Goal: Task Accomplishment & Management: Manage account settings

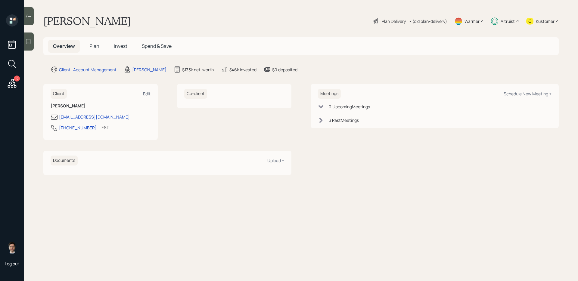
click at [93, 46] on span "Plan" at bounding box center [94, 46] width 10 height 7
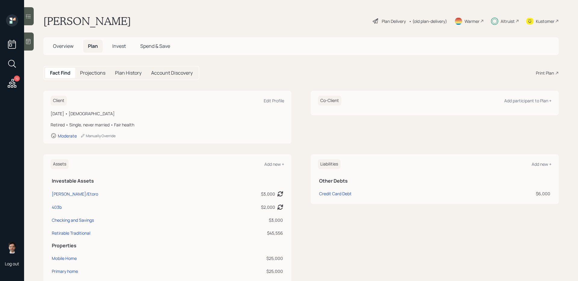
click at [390, 18] on div "Plan Delivery" at bounding box center [394, 21] width 24 height 6
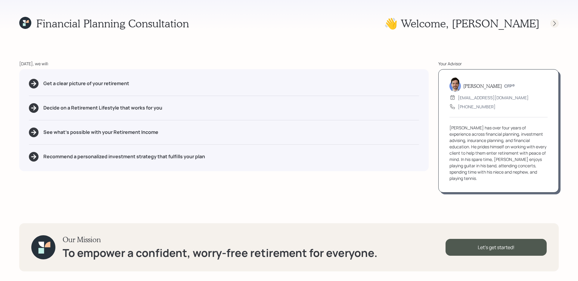
click at [555, 26] on div at bounding box center [554, 23] width 8 height 8
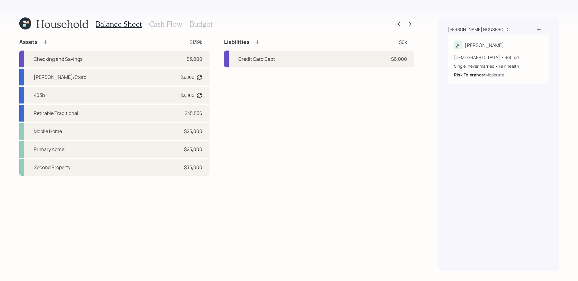
click at [171, 21] on h3 "Cash Flow" at bounding box center [165, 24] width 33 height 9
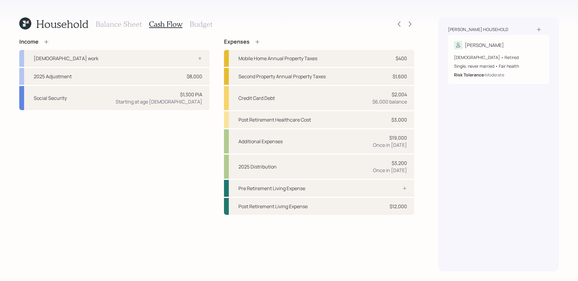
click at [124, 25] on h3 "Balance Sheet" at bounding box center [119, 24] width 46 height 9
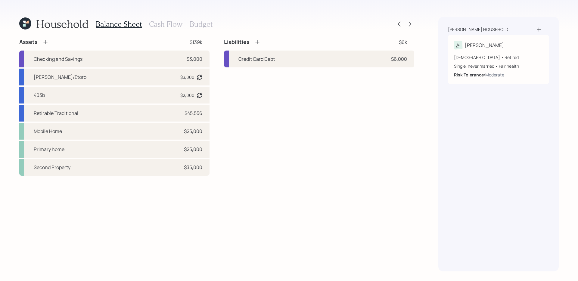
click at [157, 22] on h3 "Cash Flow" at bounding box center [165, 24] width 33 height 9
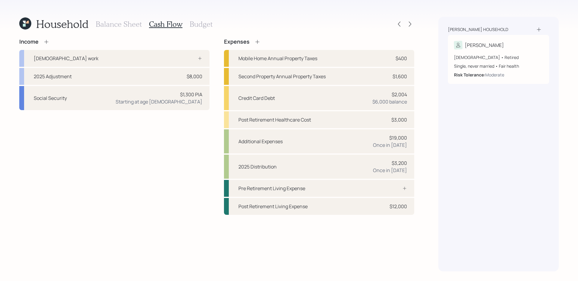
click at [24, 19] on icon at bounding box center [25, 23] width 12 height 12
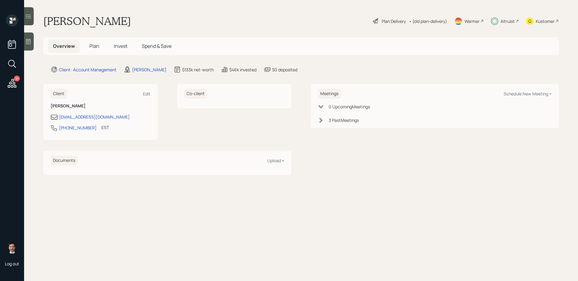
click at [95, 48] on span "Plan" at bounding box center [94, 46] width 10 height 7
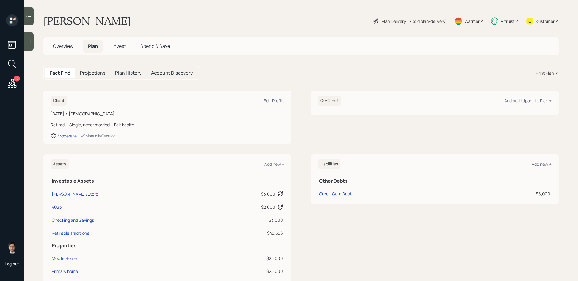
scroll to position [1, 0]
click at [121, 45] on span "Invest" at bounding box center [119, 45] width 14 height 7
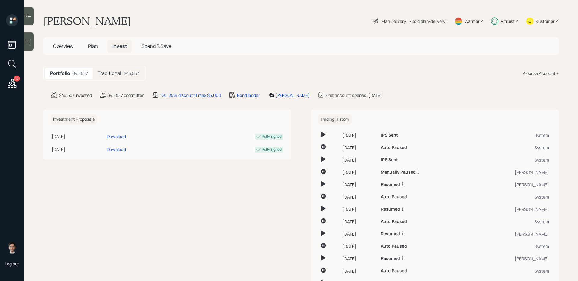
click at [127, 77] on div "Traditional $45,557" at bounding box center [118, 73] width 51 height 11
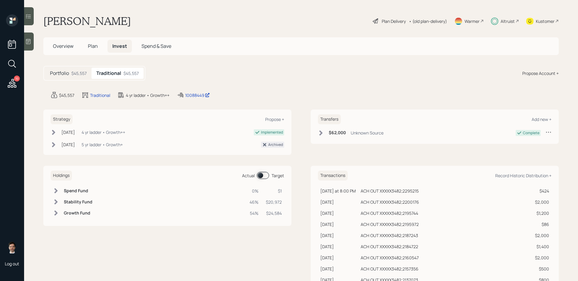
click at [261, 176] on span at bounding box center [263, 175] width 12 height 7
click at [95, 47] on span "Plan" at bounding box center [93, 46] width 10 height 7
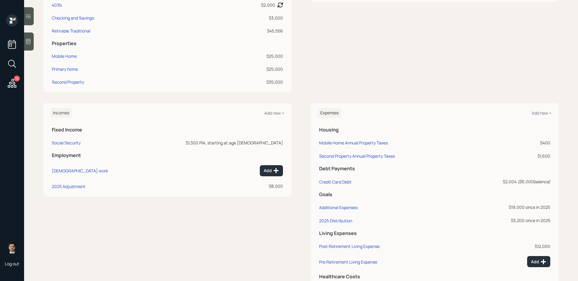
scroll to position [211, 0]
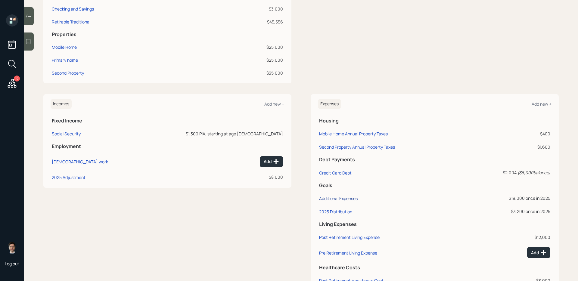
click at [343, 197] on div "Additional Expenses" at bounding box center [338, 199] width 39 height 6
select select "0"
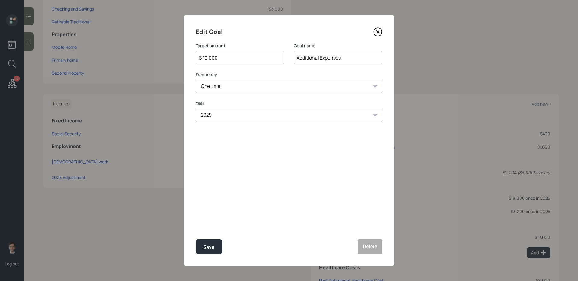
click at [244, 60] on input "$ 19,000" at bounding box center [237, 57] width 78 height 7
click at [196, 240] on button "Save" at bounding box center [209, 247] width 26 height 14
type input "$ 19,000"
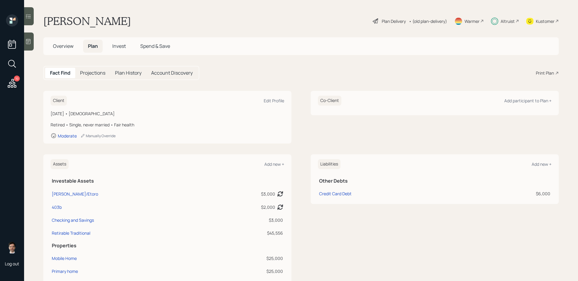
click at [113, 42] on h5 "Invest" at bounding box center [118, 46] width 23 height 13
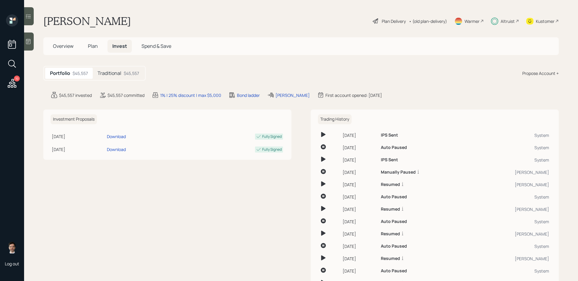
click at [127, 76] on div "$45,557" at bounding box center [131, 73] width 15 height 6
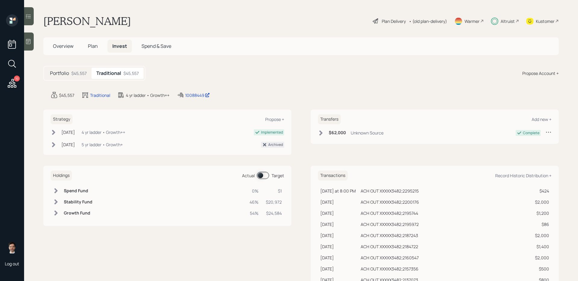
click at [262, 178] on span at bounding box center [263, 175] width 12 height 7
click at [93, 45] on span "Plan" at bounding box center [93, 46] width 10 height 7
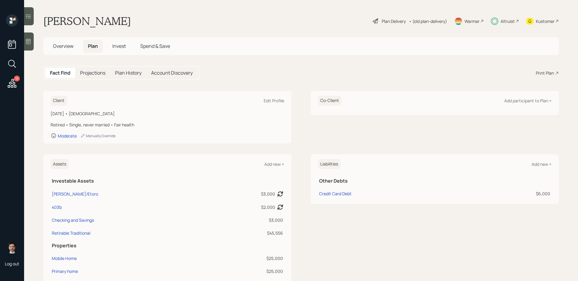
click at [241, 77] on div "Fact Find Projections Plan History Account Discovery Print Plan" at bounding box center [300, 73] width 515 height 14
click at [115, 44] on span "Invest" at bounding box center [119, 46] width 14 height 7
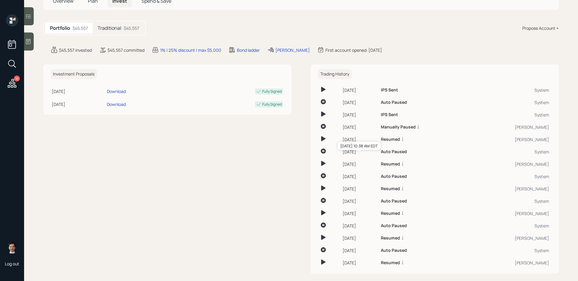
scroll to position [45, 0]
click at [134, 25] on div "Traditional $45,557" at bounding box center [118, 28] width 51 height 11
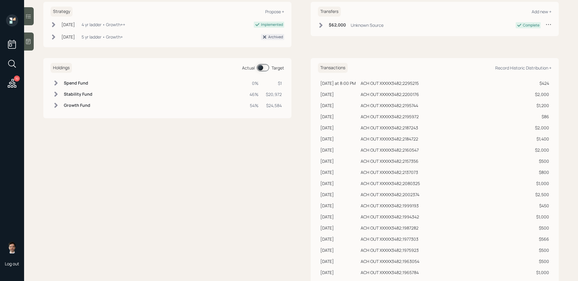
scroll to position [138, 0]
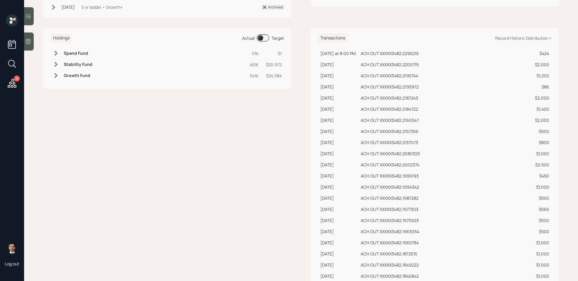
click at [55, 63] on icon at bounding box center [55, 64] width 3 height 5
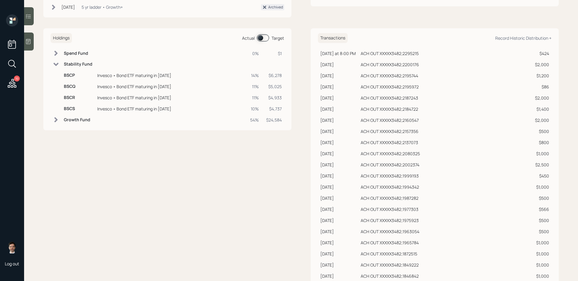
click at [264, 40] on span at bounding box center [263, 37] width 12 height 7
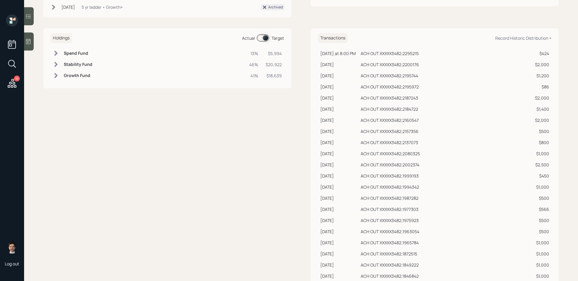
click at [265, 36] on span at bounding box center [263, 37] width 12 height 7
click at [264, 36] on span at bounding box center [263, 37] width 12 height 7
click at [259, 39] on span at bounding box center [263, 37] width 12 height 7
